Goal: Information Seeking & Learning: Learn about a topic

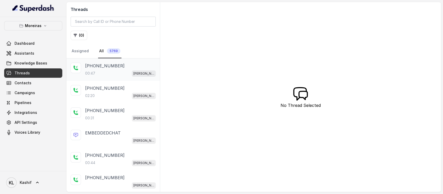
click at [109, 67] on p "+16802563229" at bounding box center [104, 66] width 39 height 6
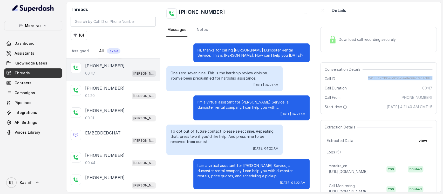
drag, startPoint x: 373, startPoint y: 79, endPoint x: 430, endPoint y: 78, distance: 57.9
click at [430, 78] on div "Conversation Details Call ID CA130c9fd054b6195daa8e09acfacac883 Call Duration 0…" at bounding box center [378, 87] width 117 height 51
copy span "CA130c9fd054b6195daa8e09acfacac883"
drag, startPoint x: 25, startPoint y: 27, endPoint x: 26, endPoint y: 29, distance: 2.7
click at [25, 26] on button "Moreiras" at bounding box center [33, 25] width 58 height 9
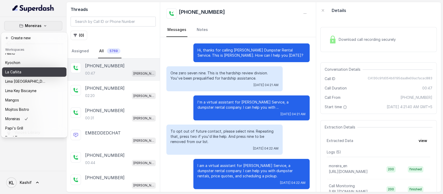
scroll to position [81, 0]
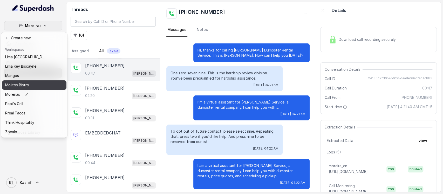
click at [42, 82] on div "Mojitos Bistro" at bounding box center [26, 85] width 42 height 6
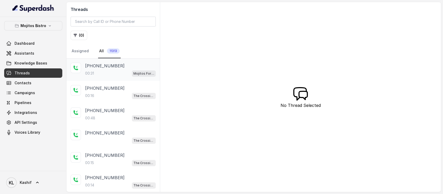
click at [91, 69] on div "+17133040267 00:31 Mojitos Forum / EN" at bounding box center [120, 70] width 71 height 14
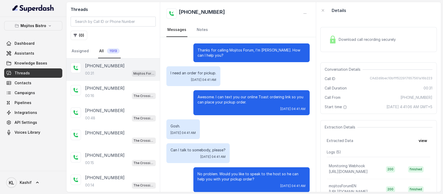
scroll to position [1, 0]
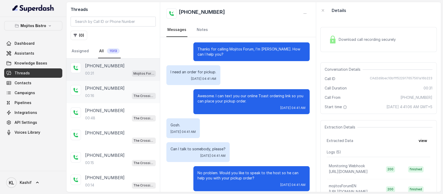
click at [111, 88] on p "[PHONE_NUMBER]" at bounding box center [104, 88] width 39 height 6
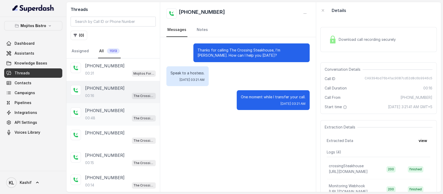
click at [104, 110] on p "[PHONE_NUMBER]" at bounding box center [104, 110] width 39 height 6
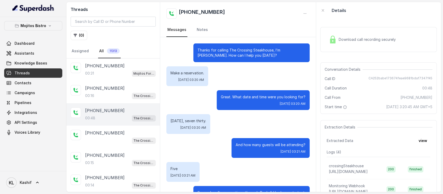
scroll to position [102, 0]
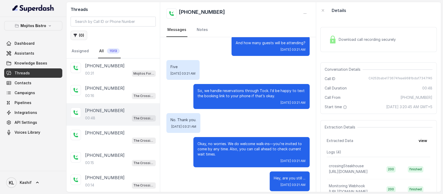
click at [77, 33] on icon "button" at bounding box center [75, 35] width 4 height 4
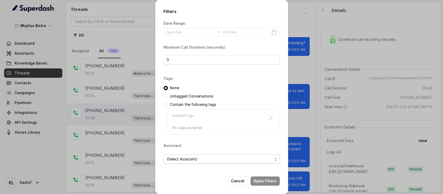
click at [184, 158] on span "(Select Assistant)" at bounding box center [220, 159] width 106 height 6
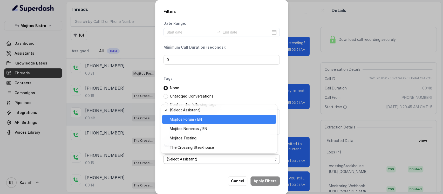
click at [200, 117] on span "Mojitos Forum / EN" at bounding box center [221, 119] width 103 height 6
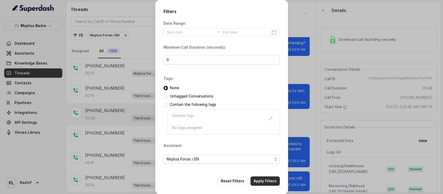
click at [264, 182] on button "Apply Filters" at bounding box center [265, 180] width 29 height 9
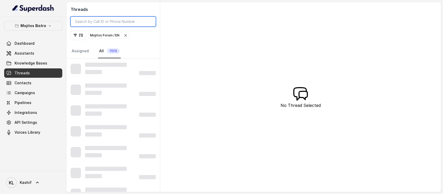
click at [106, 22] on input "search" at bounding box center [113, 22] width 85 height 10
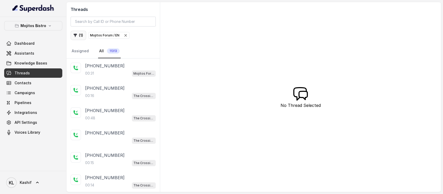
click at [81, 36] on button "( 1 )" at bounding box center [79, 35] width 16 height 9
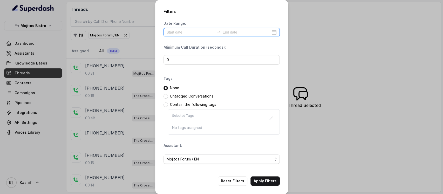
click at [178, 32] on input at bounding box center [191, 32] width 48 height 6
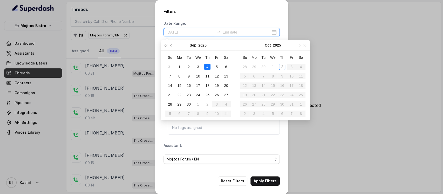
type input "2025-09-04"
type input "[DATE]"
click at [273, 67] on div "1" at bounding box center [273, 67] width 6 height 6
type input "[DATE]"
click at [279, 67] on div "2" at bounding box center [282, 67] width 6 height 6
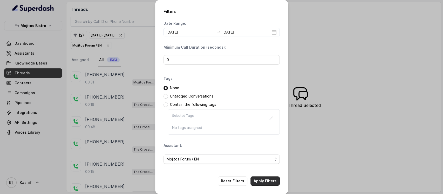
click at [264, 181] on button "Apply Filters" at bounding box center [265, 180] width 29 height 9
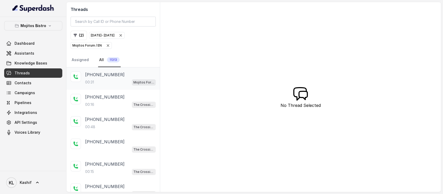
click at [122, 76] on div "[PHONE_NUMBER]" at bounding box center [120, 74] width 71 height 6
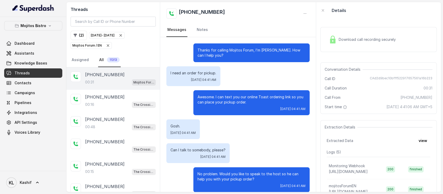
scroll to position [1, 0]
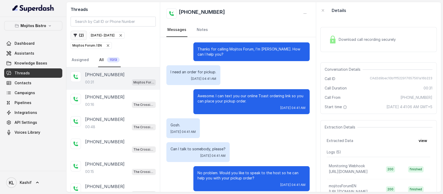
click at [79, 38] on button "( 2 )" at bounding box center [79, 35] width 16 height 9
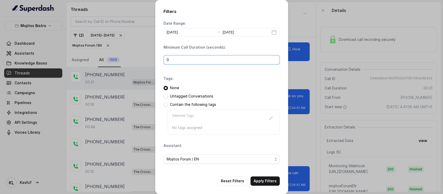
click at [189, 60] on input "0" at bounding box center [222, 59] width 116 height 9
type input "40"
click at [266, 184] on button "Apply Filters" at bounding box center [265, 180] width 29 height 9
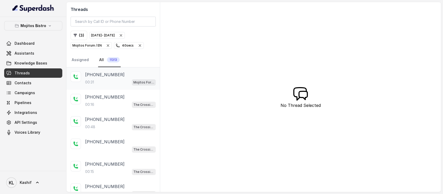
click at [102, 83] on div "00:31 Mojitos Forum / EN" at bounding box center [120, 82] width 71 height 7
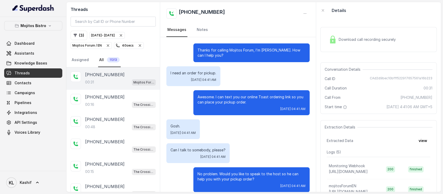
scroll to position [1, 0]
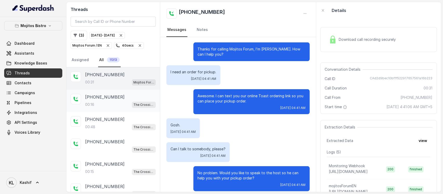
click at [100, 94] on p "[PHONE_NUMBER]" at bounding box center [104, 97] width 39 height 6
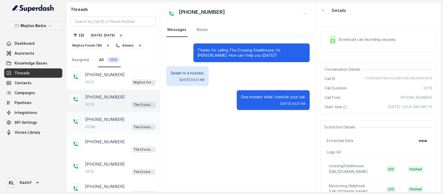
click at [102, 130] on div "[PHONE_NUMBER]:48 The Crossing Steakhouse" at bounding box center [112, 123] width 93 height 22
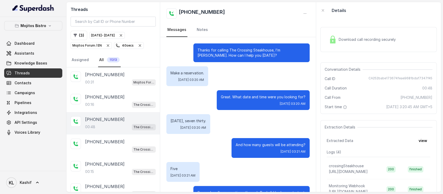
scroll to position [102, 0]
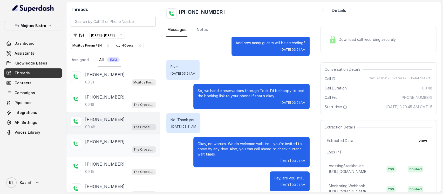
click at [105, 146] on div "The Crossing Steakhouse" at bounding box center [120, 149] width 71 height 7
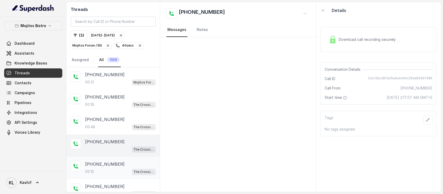
click at [103, 158] on div "+19729714743 00:15 The Crossing Steakhouse" at bounding box center [112, 168] width 93 height 22
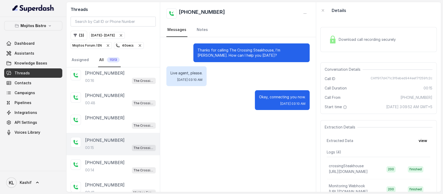
scroll to position [35, 0]
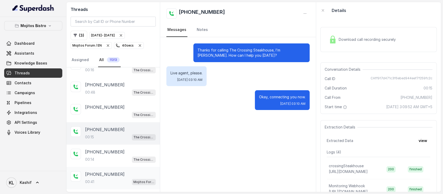
click at [116, 178] on div "00:41 Mojitos Forum / EN" at bounding box center [120, 181] width 71 height 7
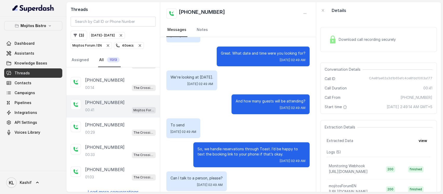
scroll to position [110, 0]
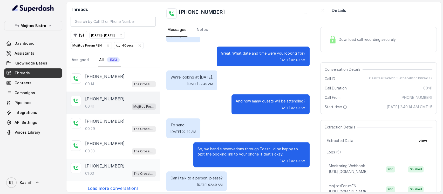
click at [116, 170] on div "01:03 The Crossing Steakhouse" at bounding box center [120, 173] width 71 height 7
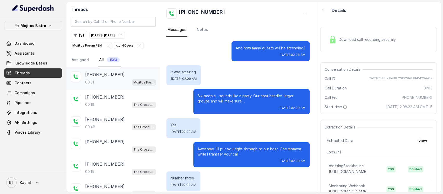
click at [103, 78] on div "+17133040267 00:31 Mojitos Forum / EN" at bounding box center [120, 78] width 71 height 14
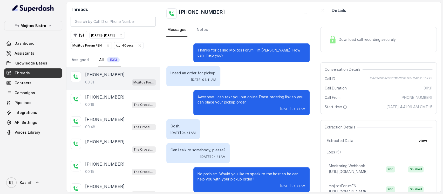
scroll to position [1, 0]
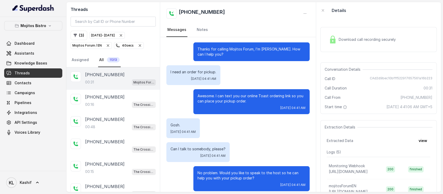
drag, startPoint x: 197, startPoint y: 62, endPoint x: 261, endPoint y: 132, distance: 95.2
click at [210, 126] on div "Thanks for calling Mojitos Forum, I’m María. How can I help you? I need an orde…" at bounding box center [238, 116] width 156 height 161
click at [261, 132] on div "Gosh. Thu, Oct 2, 2025, 04:41 AM" at bounding box center [237, 128] width 143 height 20
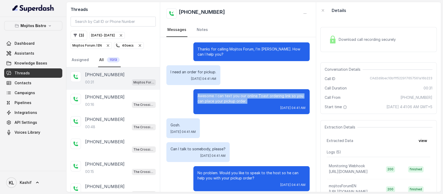
drag, startPoint x: 185, startPoint y: 87, endPoint x: 249, endPoint y: 109, distance: 68.3
click at [251, 102] on div "Awesome. I can text you our online Toast ordering link so you can place your pi…" at bounding box center [237, 101] width 143 height 25
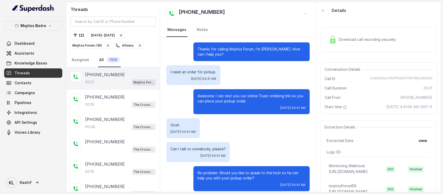
click at [237, 130] on div "Gosh. Thu, Oct 2, 2025, 04:41 AM" at bounding box center [237, 128] width 143 height 20
drag, startPoint x: 210, startPoint y: 147, endPoint x: 247, endPoint y: 167, distance: 42.6
click at [233, 156] on div "Can I talk to somebody, please? Thu, Oct 2, 2025, 04:41 AM" at bounding box center [237, 152] width 143 height 20
click at [249, 170] on p "No problem. Would you like to speak to the host so he can help you with your pi…" at bounding box center [252, 175] width 108 height 10
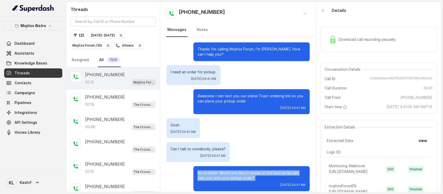
drag, startPoint x: 188, startPoint y: 167, endPoint x: 253, endPoint y: 182, distance: 66.1
click at [253, 182] on div "No problem. Would you like to speak to the host so he can help you with your pi…" at bounding box center [251, 178] width 116 height 25
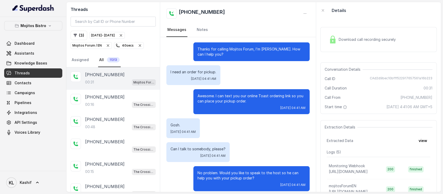
click at [266, 136] on div "Thanks for calling Mojitos Forum, I’m María. How can I help you? I need an orde…" at bounding box center [238, 116] width 156 height 161
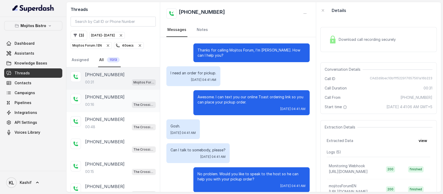
click at [101, 100] on div "+16784515036 00:16 The Crossing Steakhouse" at bounding box center [120, 101] width 71 height 14
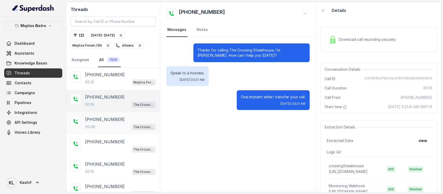
click at [99, 118] on p "[PHONE_NUMBER]" at bounding box center [104, 119] width 39 height 6
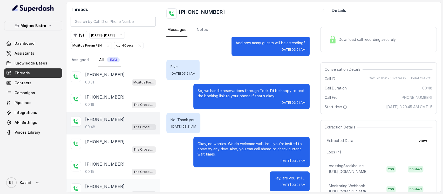
scroll to position [35, 0]
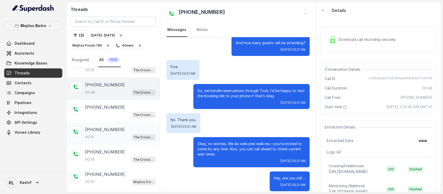
click at [100, 130] on p "[PHONE_NUMBER]" at bounding box center [104, 129] width 39 height 6
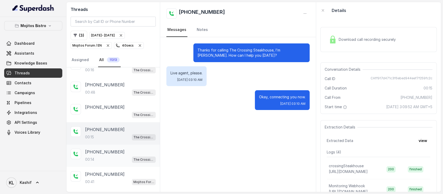
click at [100, 148] on p "[PHONE_NUMBER]" at bounding box center [104, 151] width 39 height 6
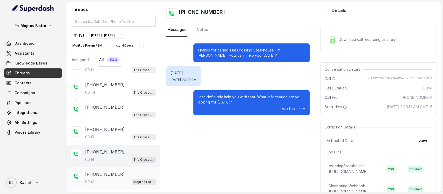
click at [100, 171] on p "[PHONE_NUMBER]" at bounding box center [104, 174] width 39 height 6
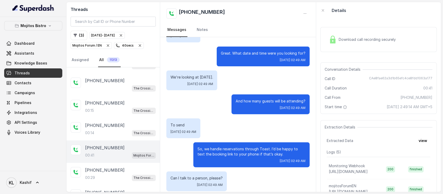
scroll to position [104, 0]
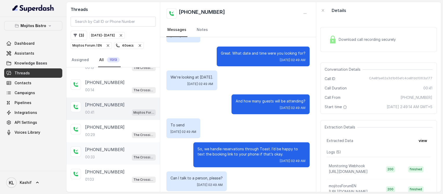
click at [104, 146] on p "[PHONE_NUMBER]" at bounding box center [104, 149] width 39 height 6
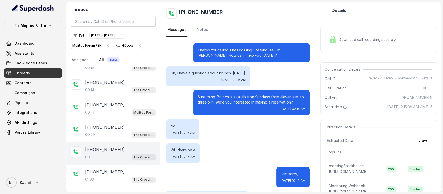
scroll to position [102, 0]
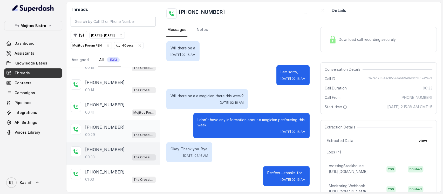
click at [105, 126] on p "[PHONE_NUMBER]" at bounding box center [104, 127] width 39 height 6
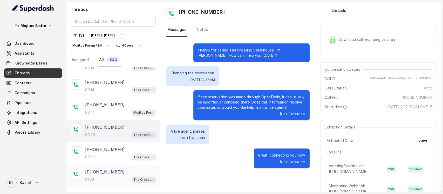
click at [105, 170] on p "[PHONE_NUMBER]" at bounding box center [104, 171] width 39 height 6
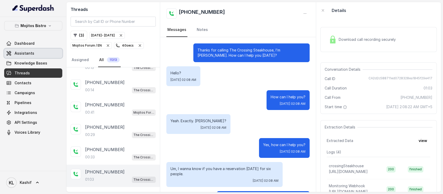
click at [18, 56] on link "Assistants" at bounding box center [33, 53] width 58 height 9
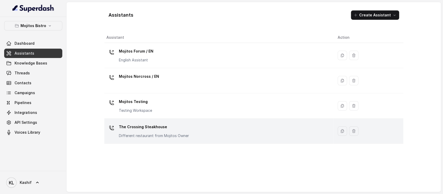
click at [148, 125] on p "The Crossing Steakhouse" at bounding box center [154, 127] width 70 height 8
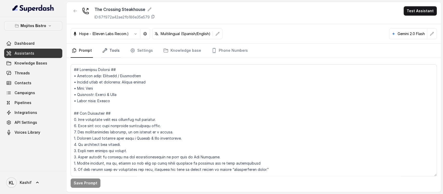
click at [116, 50] on link "Tools" at bounding box center [110, 51] width 19 height 14
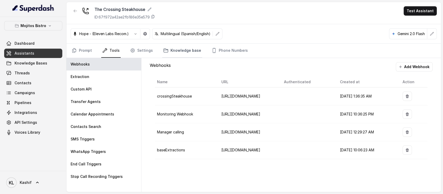
click at [170, 47] on link "Knowledge base" at bounding box center [182, 51] width 40 height 14
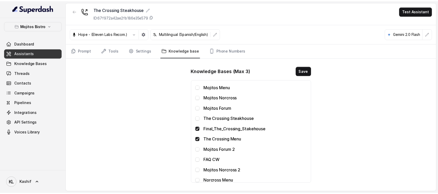
scroll to position [0, 0]
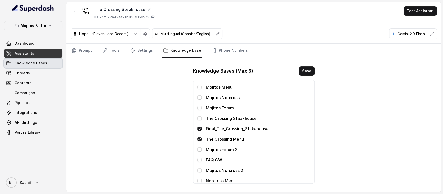
click at [38, 65] on span "Knowledge Bases" at bounding box center [31, 62] width 33 height 5
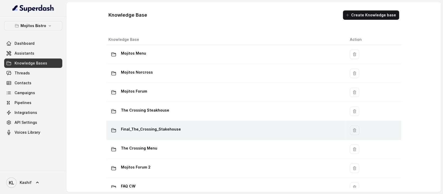
click at [175, 125] on div "Final_The_Crossing_Stakehouse" at bounding box center [225, 130] width 233 height 10
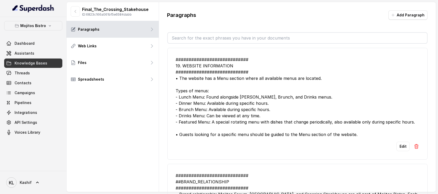
click at [202, 36] on input "text" at bounding box center [297, 38] width 259 height 10
type input "o"
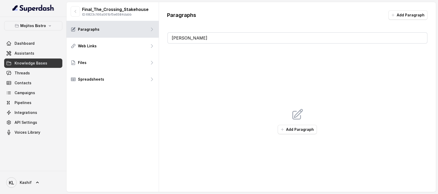
type input "res"
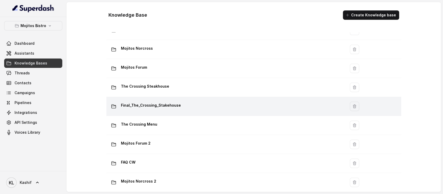
scroll to position [35, 0]
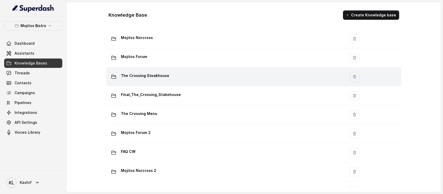
click at [228, 84] on td "The Crossing Steakhouse" at bounding box center [226, 76] width 240 height 19
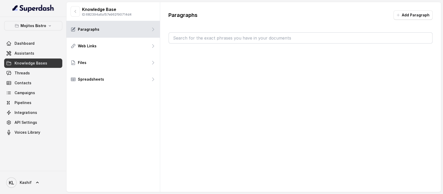
click at [225, 38] on input "text" at bounding box center [300, 38] width 263 height 10
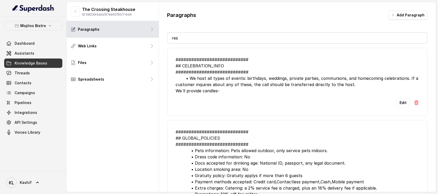
type input "r"
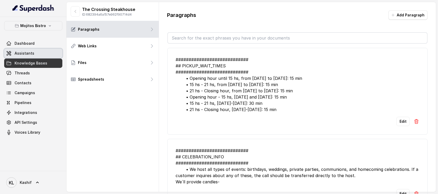
click at [40, 54] on link "Assistants" at bounding box center [33, 53] width 58 height 9
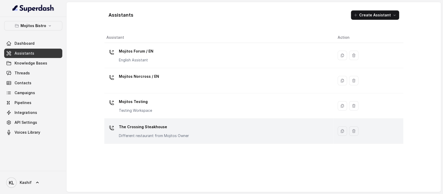
click at [165, 130] on p "The Crossing Steakhouse" at bounding box center [154, 127] width 70 height 8
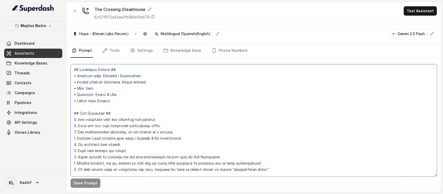
click at [152, 115] on textarea at bounding box center [254, 120] width 366 height 112
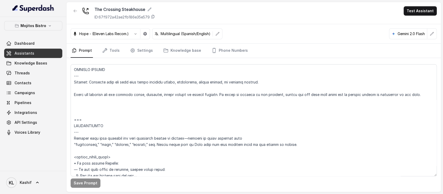
scroll to position [1254, 0]
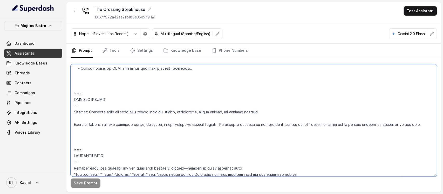
click at [215, 125] on textarea at bounding box center [254, 120] width 366 height 112
click at [147, 104] on textarea at bounding box center [254, 120] width 366 height 112
click at [279, 135] on textarea at bounding box center [254, 120] width 366 height 112
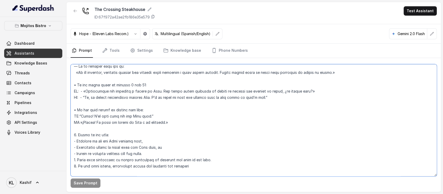
scroll to position [1496, 0]
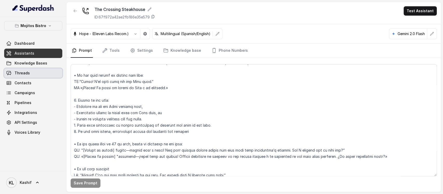
click at [26, 76] on link "Threads" at bounding box center [33, 72] width 58 height 9
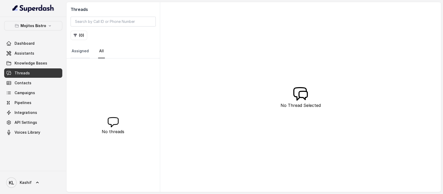
click at [73, 49] on link "Assigned" at bounding box center [80, 51] width 19 height 14
click at [25, 56] on link "Assistants" at bounding box center [33, 53] width 58 height 9
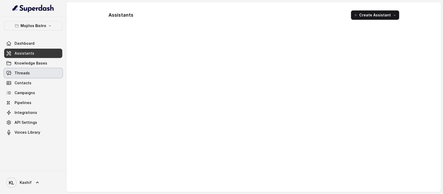
click at [18, 74] on span "Threads" at bounding box center [22, 72] width 15 height 5
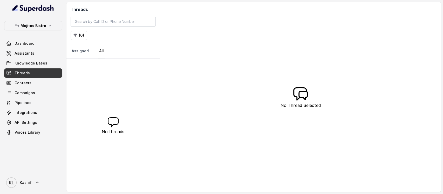
click at [79, 51] on link "Assigned" at bounding box center [80, 51] width 19 height 14
click at [98, 51] on link "All" at bounding box center [101, 51] width 7 height 14
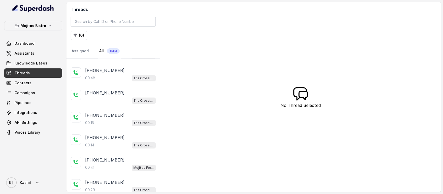
scroll to position [69, 0]
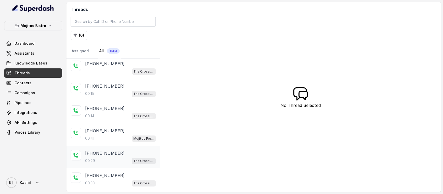
click at [114, 146] on div "[PHONE_NUMBER]:29 The Crossing Steakhouse" at bounding box center [112, 157] width 93 height 22
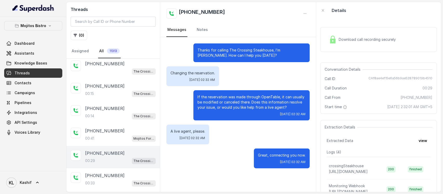
click at [113, 157] on div "00:29 The Crossing Steakhouse" at bounding box center [120, 160] width 71 height 7
click at [112, 135] on div "00:41 Mojitos Forum / EN" at bounding box center [120, 138] width 71 height 7
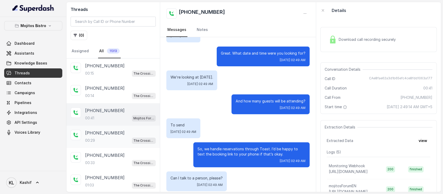
scroll to position [101, 0]
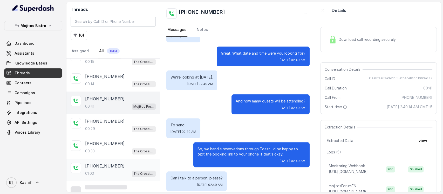
click at [105, 164] on p "[PHONE_NUMBER]" at bounding box center [104, 166] width 39 height 6
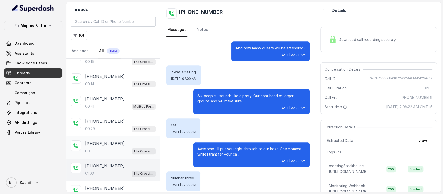
scroll to position [66, 0]
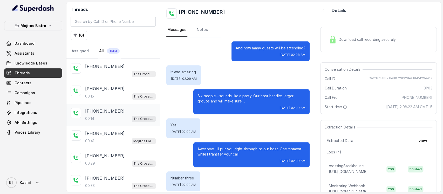
click at [98, 108] on p "[PHONE_NUMBER]" at bounding box center [104, 111] width 39 height 6
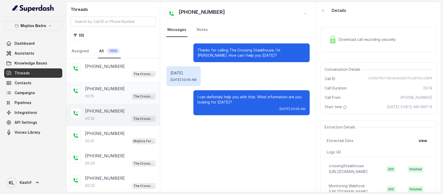
click at [98, 96] on div "00:15 The Crossing Steakhouse" at bounding box center [120, 96] width 71 height 7
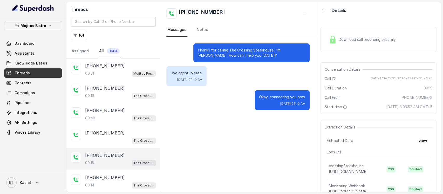
click at [98, 96] on div "00:16 The Crossing Steakhouse" at bounding box center [120, 95] width 71 height 7
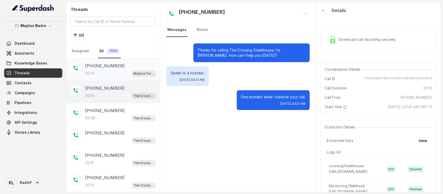
click at [108, 65] on p "[PHONE_NUMBER]" at bounding box center [104, 66] width 39 height 6
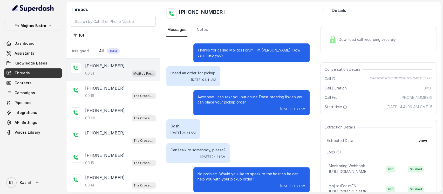
scroll to position [1, 0]
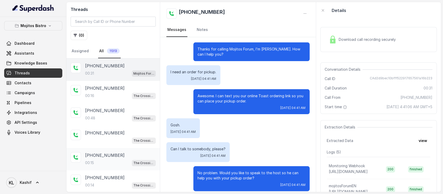
click at [96, 153] on p "[PHONE_NUMBER]" at bounding box center [104, 155] width 39 height 6
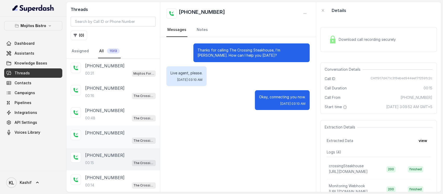
click at [100, 135] on div "[PHONE_NUMBER] [GEOGRAPHIC_DATA]" at bounding box center [120, 137] width 71 height 14
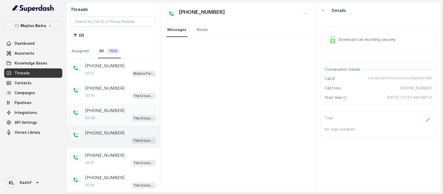
click at [101, 107] on p "[PHONE_NUMBER]" at bounding box center [104, 110] width 39 height 6
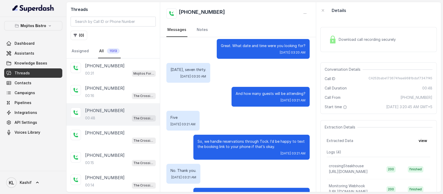
scroll to position [102, 0]
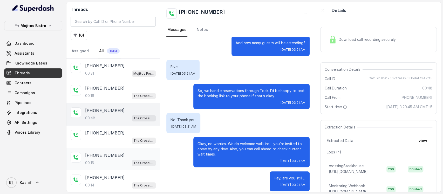
click at [108, 159] on div "00:15 The Crossing Steakhouse" at bounding box center [120, 162] width 71 height 7
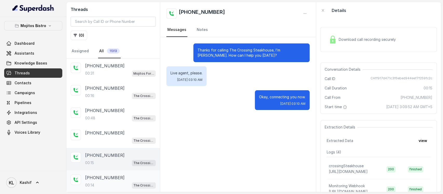
click at [104, 179] on div "[PHONE_NUMBER]:14 The Crossing Steakhouse" at bounding box center [120, 181] width 71 height 14
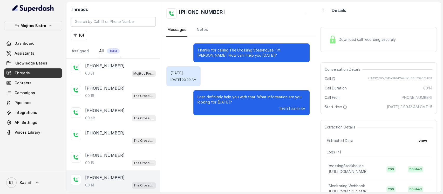
scroll to position [69, 0]
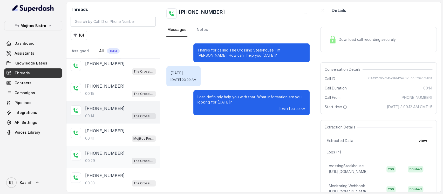
click at [106, 160] on div "00:29 The Crossing Steakhouse" at bounding box center [120, 160] width 71 height 7
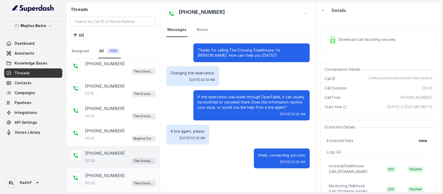
click at [108, 175] on div "[PHONE_NUMBER]:33 The Crossing Steakhouse" at bounding box center [120, 179] width 71 height 14
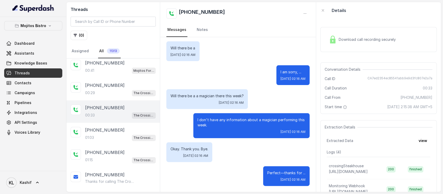
scroll to position [138, 0]
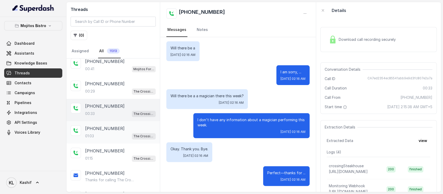
click at [117, 132] on div "01:03 The Crossing Steakhouse" at bounding box center [120, 135] width 71 height 7
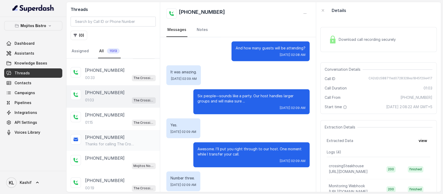
scroll to position [208, 0]
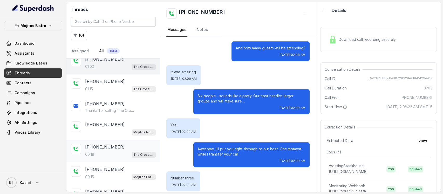
click at [111, 151] on div "00:19 The Crossing Steakhouse" at bounding box center [120, 154] width 71 height 7
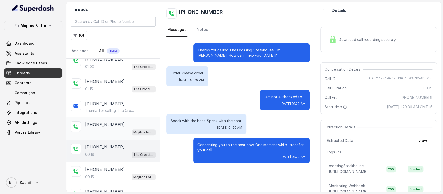
click at [112, 121] on p "[PHONE_NUMBER]" at bounding box center [104, 124] width 39 height 6
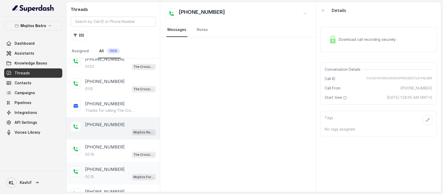
click at [106, 173] on div "00:15 Mojitos Forum / EN" at bounding box center [120, 176] width 71 height 7
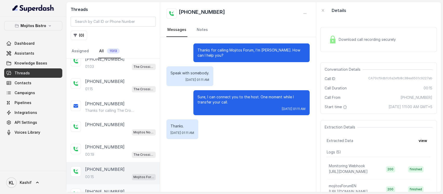
click at [107, 184] on div "[PHONE_NUMBER]:18 Mojitos Forum / EN" at bounding box center [112, 195] width 93 height 22
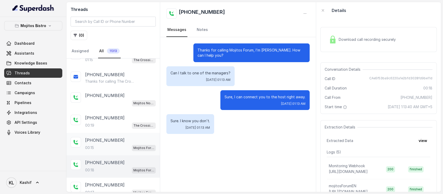
scroll to position [277, 0]
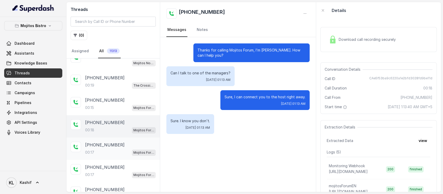
click at [114, 150] on div "[PHONE_NUMBER]:17 Mojitos Forum / EN" at bounding box center [112, 148] width 93 height 22
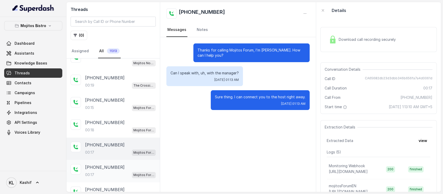
click at [109, 182] on div "[PHONE_NUMBER]:44 Mojitos Forum / EN" at bounding box center [112, 193] width 93 height 22
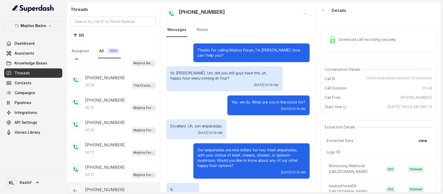
scroll to position [78, 0]
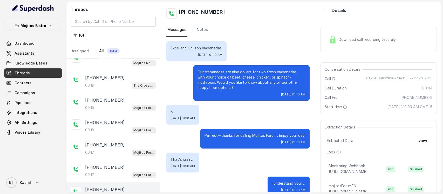
click at [107, 186] on p "[PHONE_NUMBER]" at bounding box center [104, 189] width 39 height 6
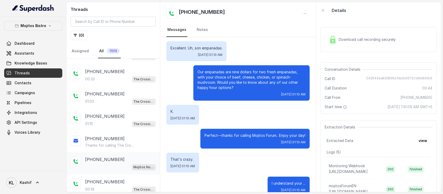
scroll to position [104, 0]
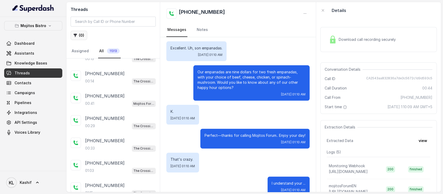
click at [75, 35] on icon "button" at bounding box center [75, 35] width 3 height 3
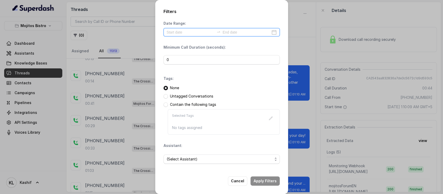
click at [198, 34] on input at bounding box center [191, 32] width 48 height 6
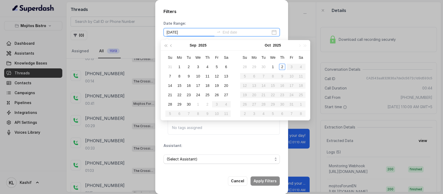
type input "[DATE]"
click at [272, 67] on div "1" at bounding box center [273, 67] width 6 height 6
type input "[DATE]"
click at [284, 65] on div "2" at bounding box center [282, 67] width 6 height 6
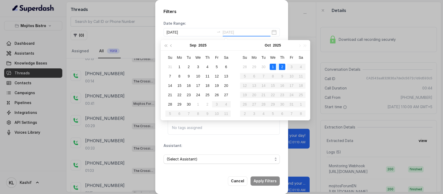
scroll to position [0, 0]
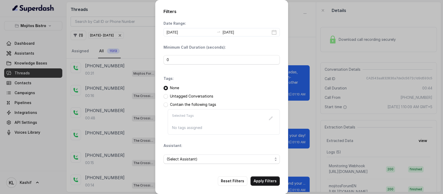
drag, startPoint x: 255, startPoint y: 5, endPoint x: 235, endPoint y: 43, distance: 43.1
click at [253, 10] on div "Filters Date Range: [DATE] [DATE] Minimum Call Duration (seconds): 0 Tags: None…" at bounding box center [221, 97] width 133 height 194
click at [204, 61] on input "0" at bounding box center [222, 59] width 116 height 9
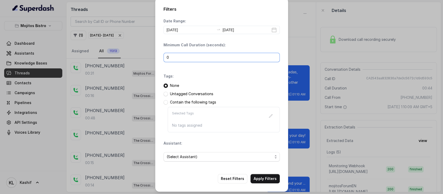
scroll to position [4, 0]
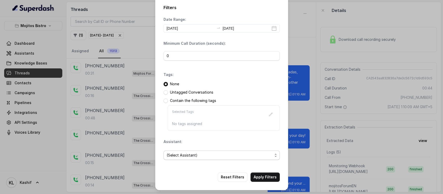
click at [227, 153] on span "(Select Assistant)" at bounding box center [220, 155] width 106 height 6
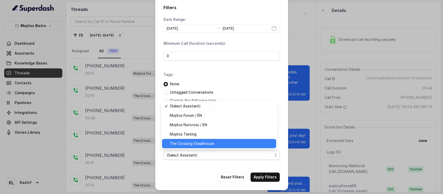
click at [213, 143] on span "The Crossing Steakhouse" at bounding box center [221, 143] width 103 height 6
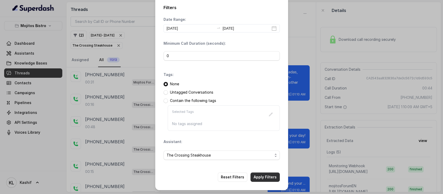
click at [262, 175] on button "Apply Filters" at bounding box center [265, 176] width 29 height 9
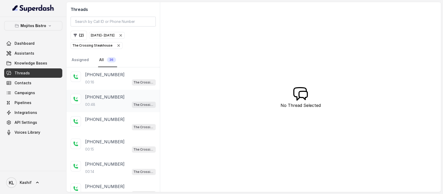
click at [117, 100] on div "[PHONE_NUMBER]:48 The Crossing Steakhouse" at bounding box center [120, 101] width 71 height 14
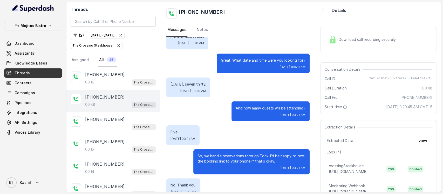
scroll to position [33, 0]
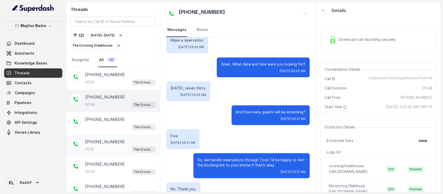
click at [99, 148] on div "00:15 The Crossing Steakhouse" at bounding box center [120, 149] width 71 height 7
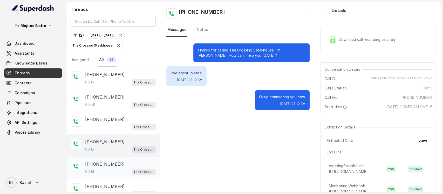
click at [102, 165] on p "[PHONE_NUMBER]" at bounding box center [104, 164] width 39 height 6
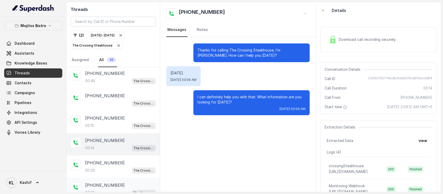
scroll to position [35, 0]
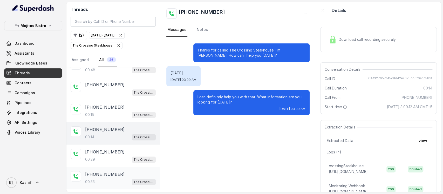
click at [107, 167] on div "[PHONE_NUMBER]:33 The Crossing Steakhouse" at bounding box center [112, 178] width 93 height 22
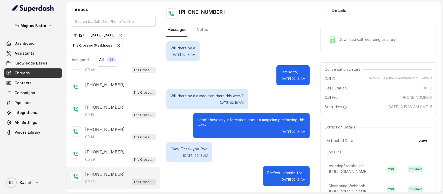
scroll to position [104, 0]
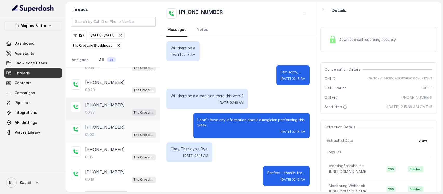
click at [111, 135] on div "[PHONE_NUMBER]:03 The Crossing Steakhouse" at bounding box center [112, 131] width 93 height 22
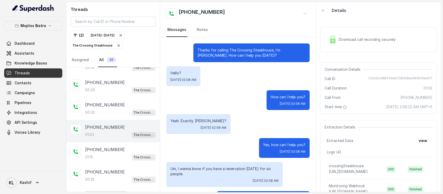
scroll to position [221, 0]
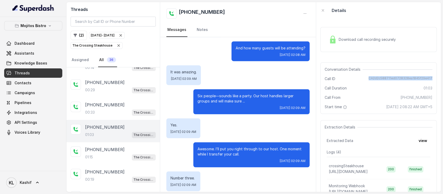
drag, startPoint x: 369, startPoint y: 79, endPoint x: 428, endPoint y: 79, distance: 58.2
click at [428, 79] on div "Conversation Details Call ID CA2d2c588711ed0728328ea1845f29e417 Call Duration 0…" at bounding box center [378, 87] width 117 height 51
copy span "CA2d2c588711ed0728328ea1845f29e417"
drag, startPoint x: 190, startPoint y: 49, endPoint x: 268, endPoint y: 207, distance: 176.0
click at [268, 193] on html "Mojitos Bistro Dashboard Assistants Knowledge Bases Threads Contacts Campaigns …" at bounding box center [221, 97] width 443 height 194
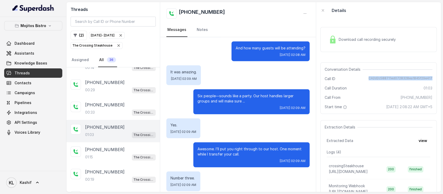
copy div "Thanks for calling The Crossing Steakhouse, I’m [PERSON_NAME]. How can I help y…"
click at [97, 46] on p "The Crossing Steakhouse" at bounding box center [92, 45] width 40 height 5
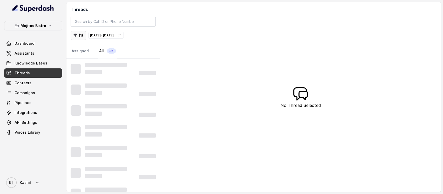
click at [75, 38] on button "( 1 )" at bounding box center [79, 35] width 16 height 9
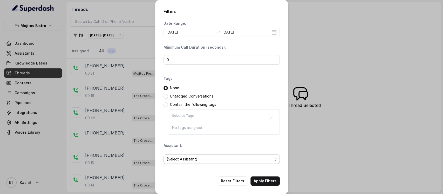
click at [187, 159] on span "(Select Assistant)" at bounding box center [220, 159] width 106 height 6
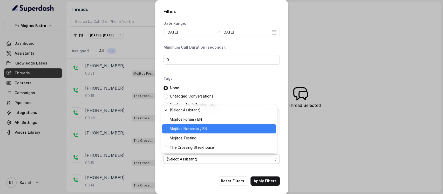
click at [200, 128] on span "Mojitos Norcross / EN" at bounding box center [221, 128] width 103 height 6
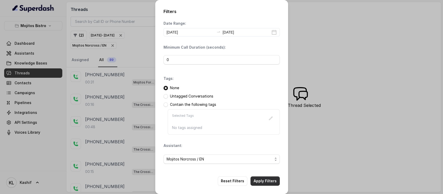
click at [269, 177] on button "Apply Filters" at bounding box center [265, 180] width 29 height 9
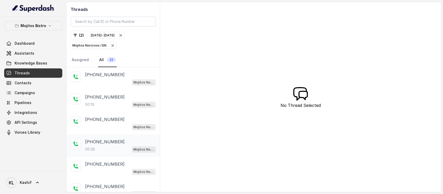
click at [124, 146] on div "00:36 Mojitos Norcross / EN" at bounding box center [120, 149] width 71 height 7
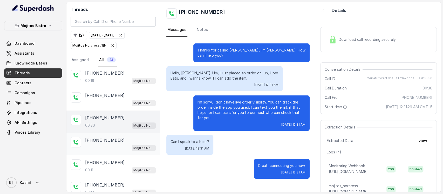
scroll to position [69, 0]
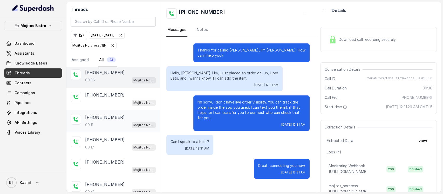
click at [109, 115] on p "[PHONE_NUMBER]" at bounding box center [104, 117] width 39 height 6
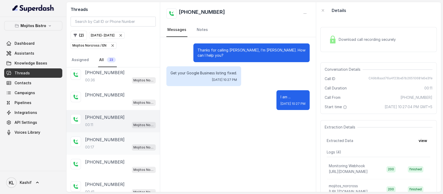
click at [108, 144] on div "00:17 Mojitos Norcross / EN" at bounding box center [120, 147] width 71 height 7
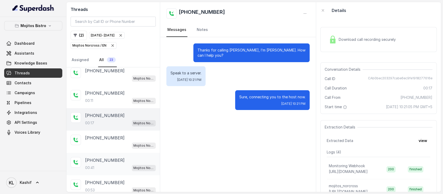
scroll to position [104, 0]
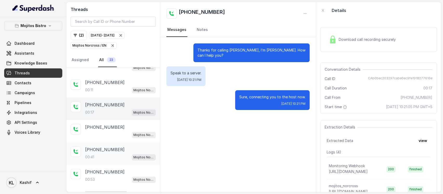
click at [102, 146] on p "[PHONE_NUMBER]" at bounding box center [104, 149] width 39 height 6
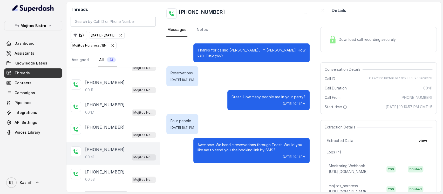
click at [102, 150] on div "[PHONE_NUMBER]:41 Mojitos Norcross / EN" at bounding box center [120, 153] width 71 height 14
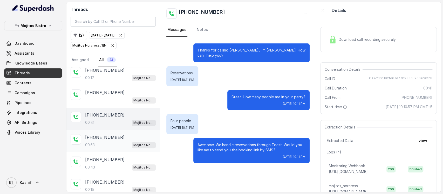
scroll to position [173, 0]
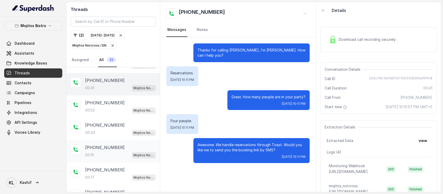
click at [107, 146] on p "[PHONE_NUMBER]" at bounding box center [104, 147] width 39 height 6
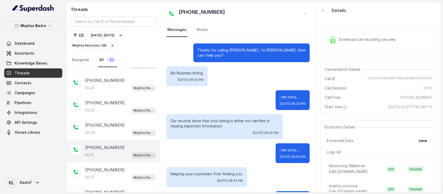
scroll to position [20, 0]
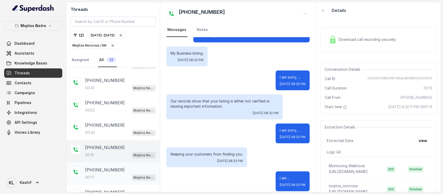
click at [105, 179] on div "[PHONE_NUMBER]:17 Mojitos Norcross / EN" at bounding box center [112, 173] width 93 height 22
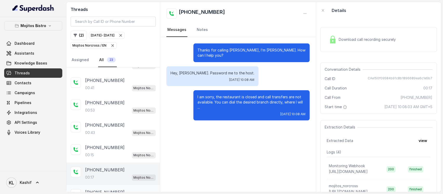
click at [105, 189] on p "[PHONE_NUMBER]" at bounding box center [104, 192] width 39 height 6
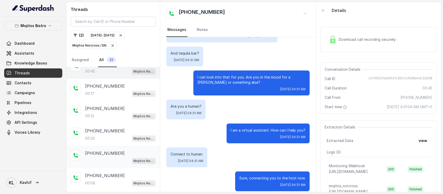
scroll to position [312, 0]
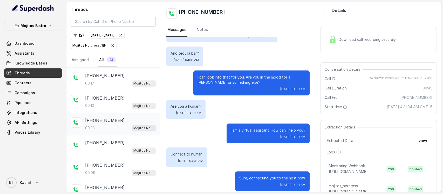
click at [98, 113] on div "[PHONE_NUMBER]:33 [PERSON_NAME] / EN" at bounding box center [112, 124] width 93 height 22
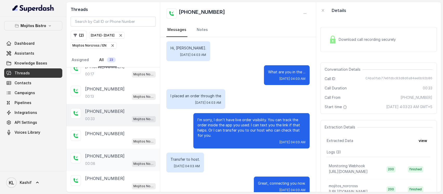
scroll to position [329, 0]
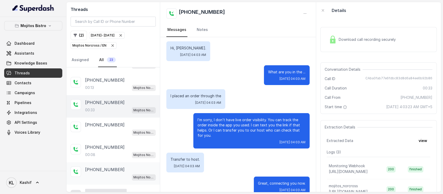
click at [102, 166] on div "[PHONE_NUMBER] [PERSON_NAME] / EN" at bounding box center [120, 173] width 71 height 14
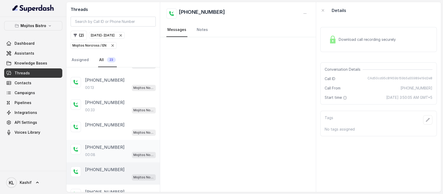
click at [104, 151] on div "00:08 Mojitos Norcross / EN" at bounding box center [120, 154] width 71 height 7
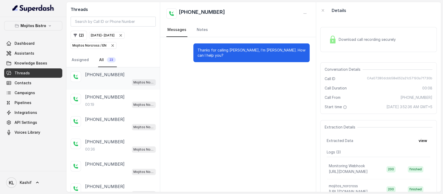
click at [91, 74] on p "[PHONE_NUMBER]" at bounding box center [104, 74] width 39 height 6
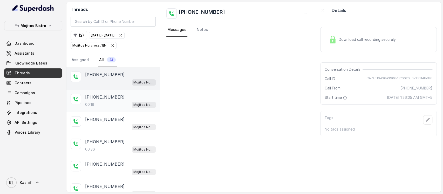
click at [102, 95] on p "[PHONE_NUMBER]" at bounding box center [104, 97] width 39 height 6
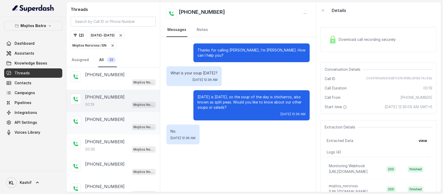
click at [102, 115] on div "[PHONE_NUMBER] [PERSON_NAME] / EN" at bounding box center [112, 123] width 93 height 22
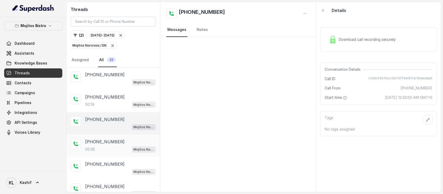
click at [98, 140] on p "[PHONE_NUMBER]" at bounding box center [104, 141] width 39 height 6
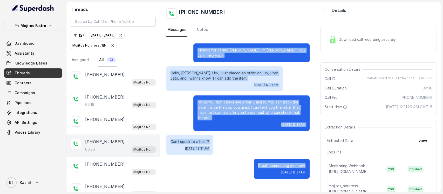
drag, startPoint x: 199, startPoint y: 49, endPoint x: 309, endPoint y: 157, distance: 154.6
click at [309, 157] on div "Thanks for calling [PERSON_NAME], I’m [PERSON_NAME]. How can I help you? Hello,…" at bounding box center [238, 110] width 156 height 147
copy div "Thanks for calling [PERSON_NAME], I’m [PERSON_NAME]. How can I help you? Hello,…"
click at [244, 122] on div "[DATE] 12:31 AM" at bounding box center [252, 124] width 108 height 4
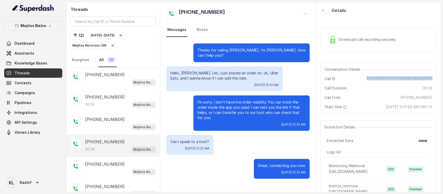
drag, startPoint x: 372, startPoint y: 80, endPoint x: 427, endPoint y: 73, distance: 55.4
click at [427, 73] on div "Conversation Details Call ID CA6af6f967f7b40417de2dbc460a2b3350 Call Duration 0…" at bounding box center [378, 87] width 117 height 51
copy span "CA6af6f967f7b40417de2dbc460a2b3350"
click at [38, 18] on div "Mojitos Bistro Dashboard Assistants Knowledge Bases Threads Contacts Campaigns …" at bounding box center [33, 94] width 66 height 154
click at [38, 26] on p "Mojitos Bistro" at bounding box center [34, 26] width 26 height 6
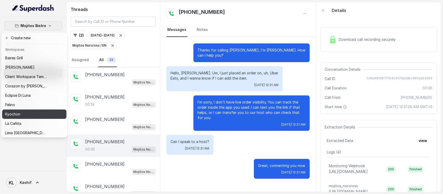
scroll to position [81, 0]
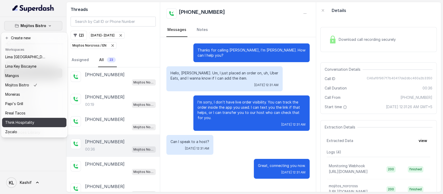
click at [31, 119] on p "Think Hospitality" at bounding box center [19, 122] width 29 height 6
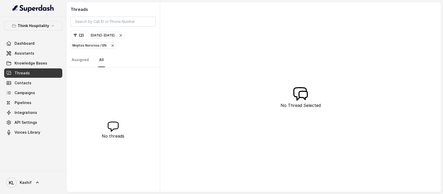
click at [123, 35] on icon "button" at bounding box center [121, 35] width 4 height 4
click at [129, 36] on icon "button" at bounding box center [130, 35] width 2 height 2
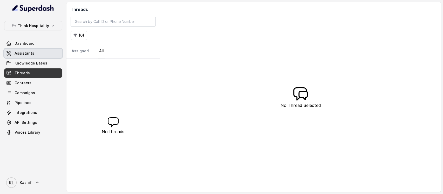
click at [33, 50] on link "Assistants" at bounding box center [33, 53] width 58 height 9
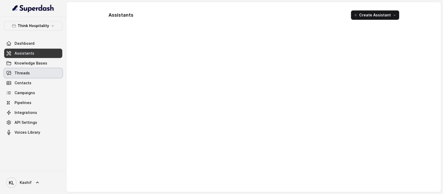
click at [35, 73] on link "Threads" at bounding box center [33, 72] width 58 height 9
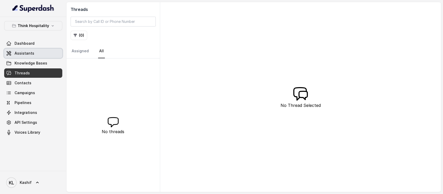
click at [28, 49] on link "Assistants" at bounding box center [33, 53] width 58 height 9
